Goal: Use online tool/utility: Use online tool/utility

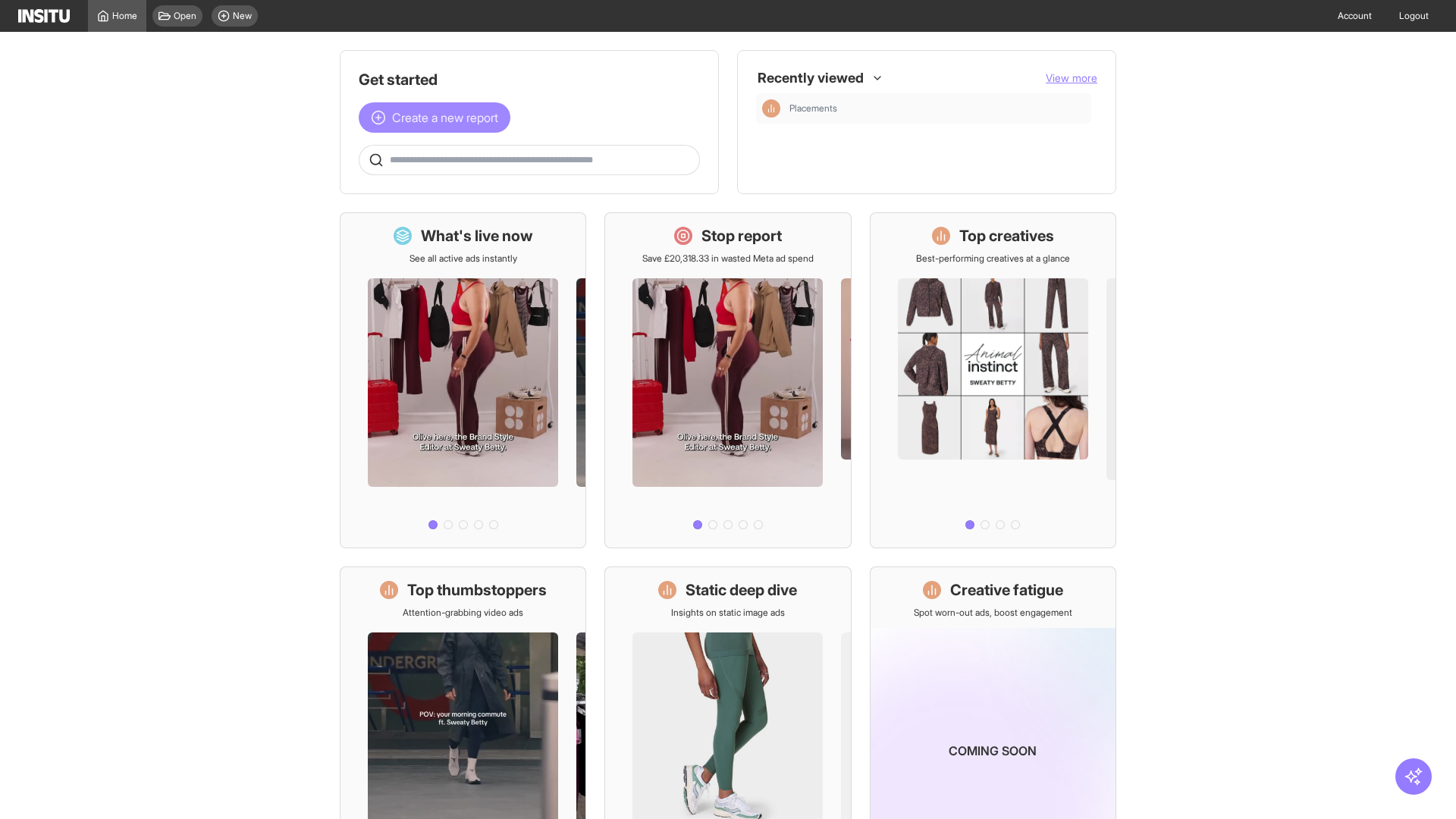
click at [438, 117] on span "Create a new report" at bounding box center [445, 117] width 106 height 18
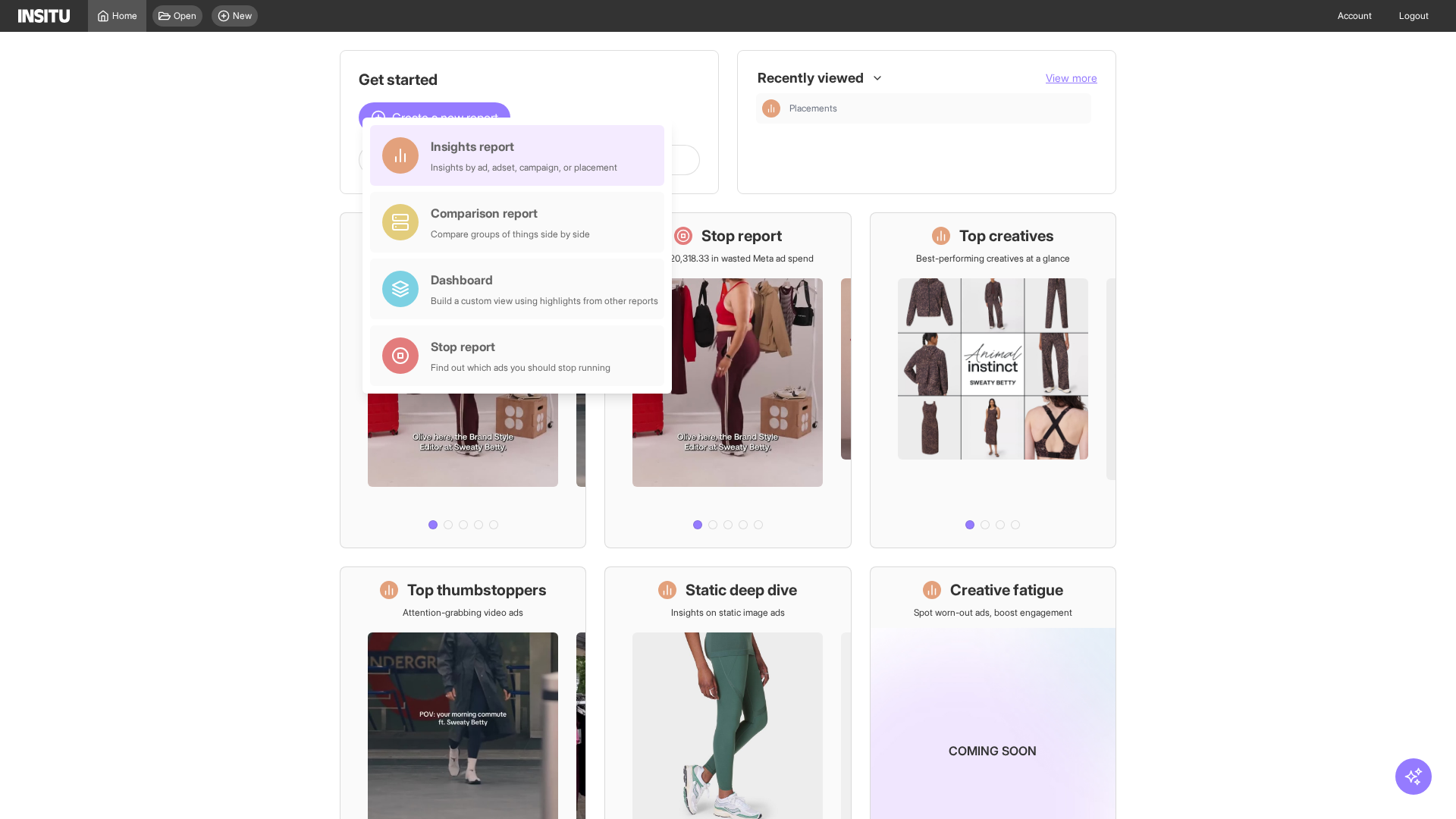
click at [520, 155] on div "Insights report Insights by ad, adset, campaign, or placement" at bounding box center [523, 155] width 186 height 36
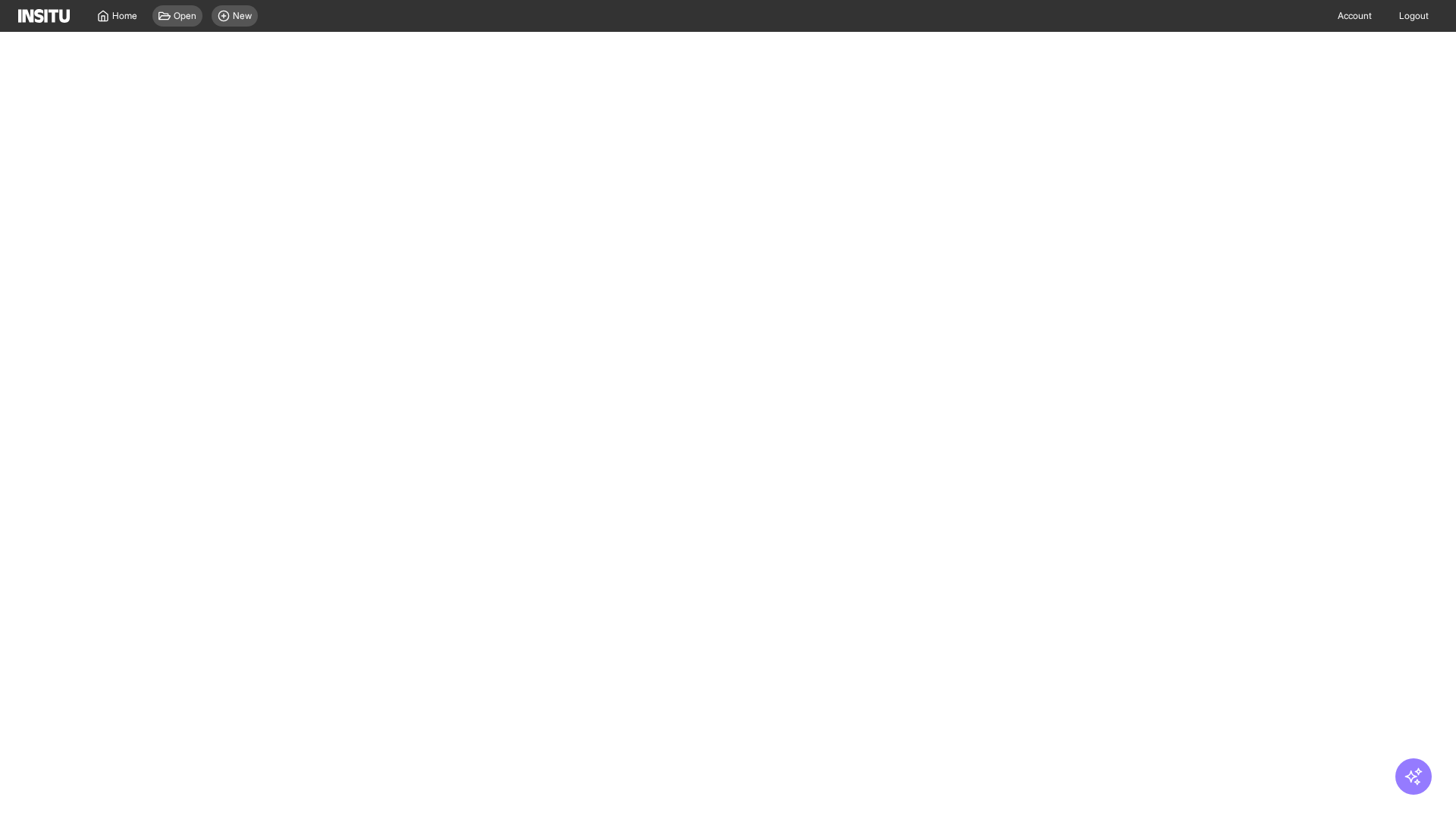
select select "**"
